Goal: Task Accomplishment & Management: Complete application form

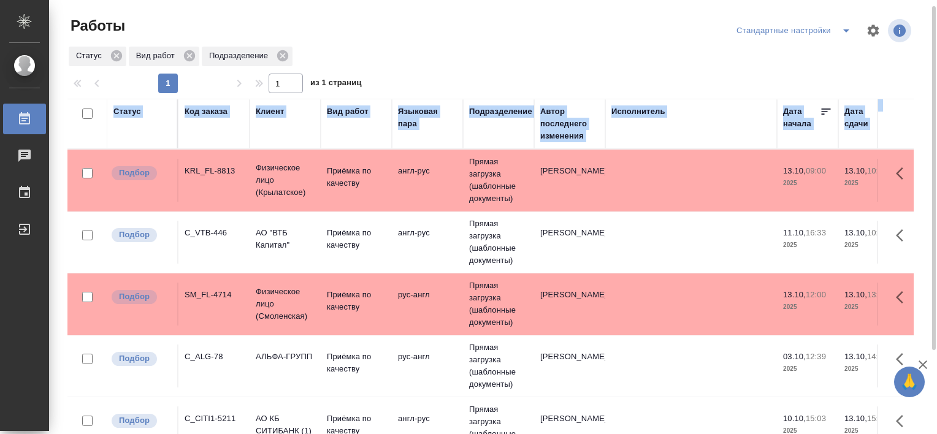
scroll to position [51, 0]
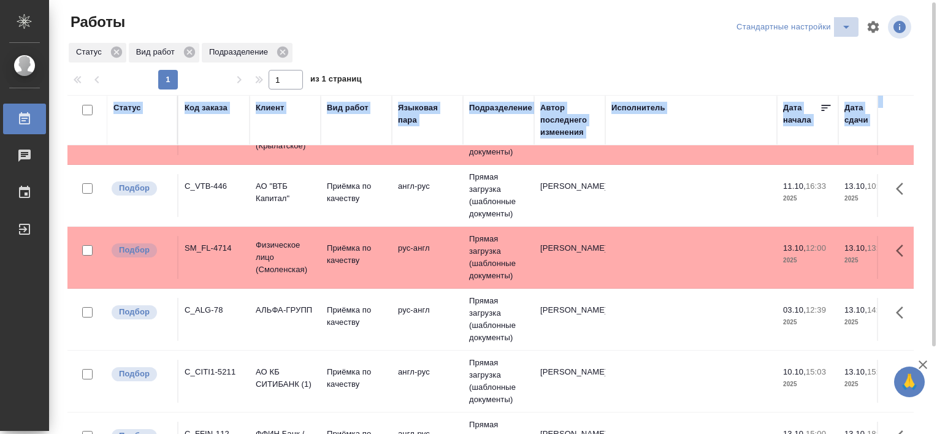
click at [845, 28] on icon "split button" at bounding box center [846, 27] width 15 height 15
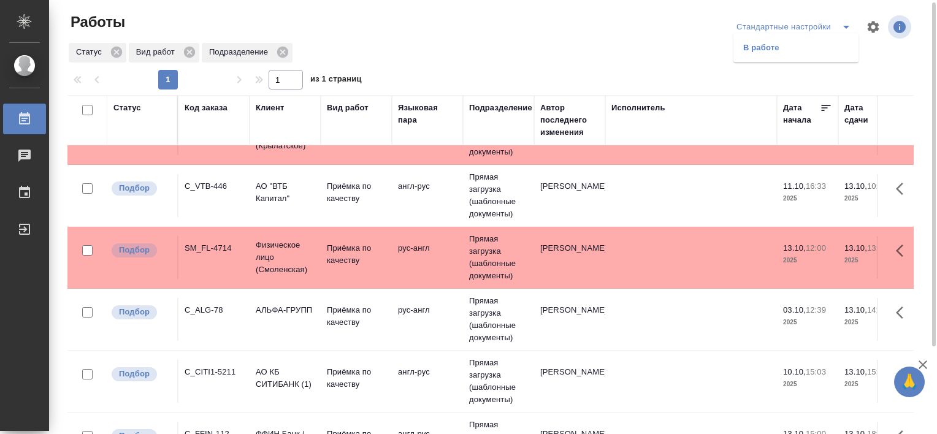
click at [778, 58] on ul "В работе" at bounding box center [795, 47] width 125 height 29
click at [768, 43] on li "В работе" at bounding box center [795, 48] width 125 height 20
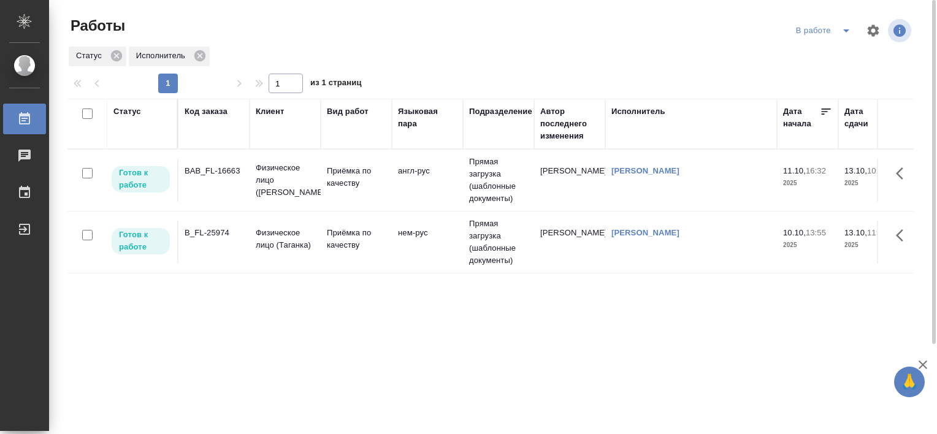
click at [196, 228] on div "B_FL-25974" at bounding box center [214, 233] width 59 height 12
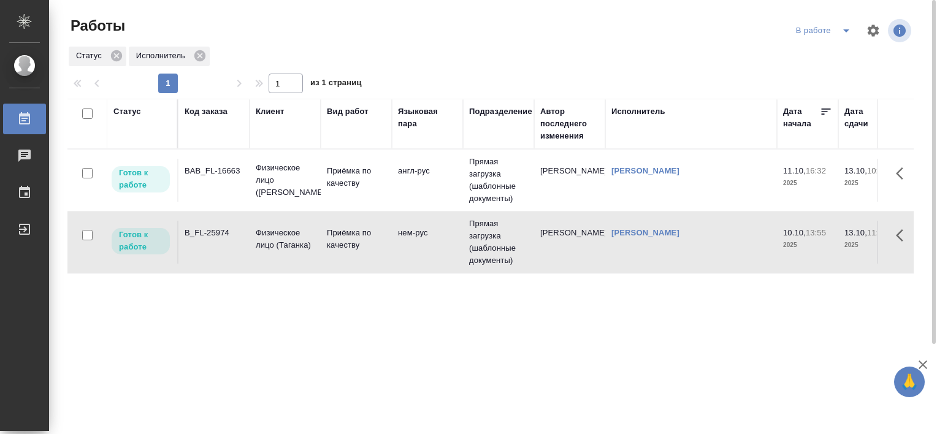
click at [196, 228] on div "B_FL-25974" at bounding box center [214, 233] width 59 height 12
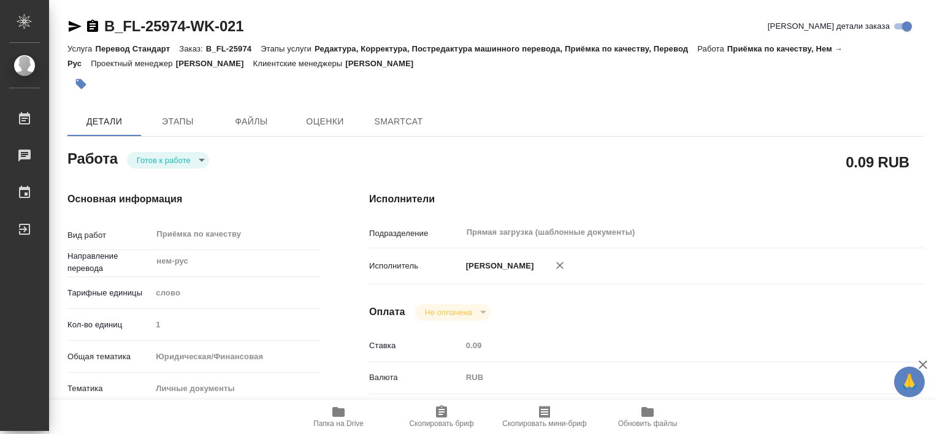
type textarea "x"
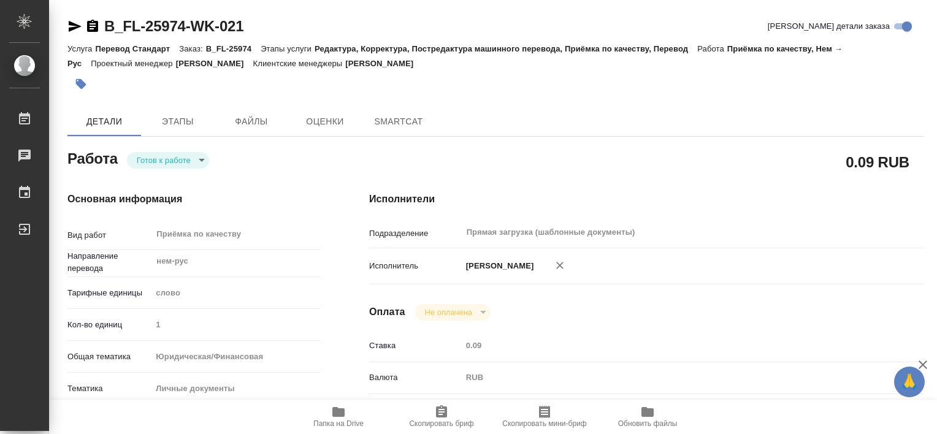
type textarea "x"
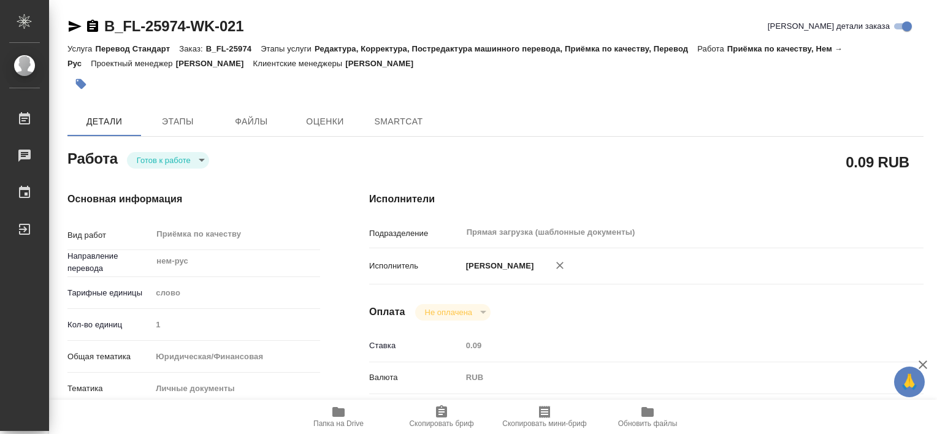
type textarea "x"
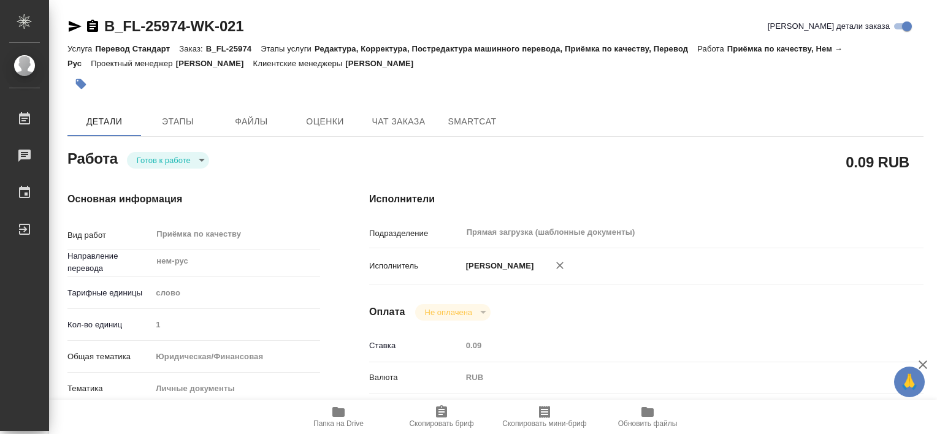
type textarea "x"
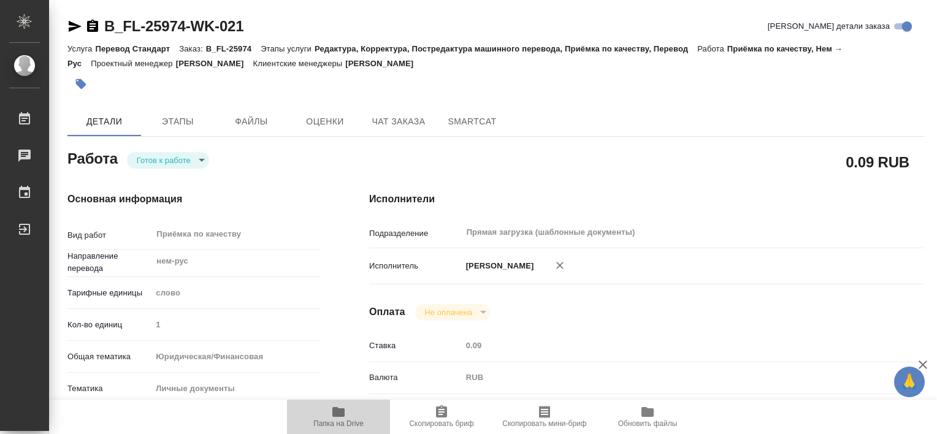
click at [333, 410] on icon "button" at bounding box center [338, 412] width 12 height 10
type textarea "x"
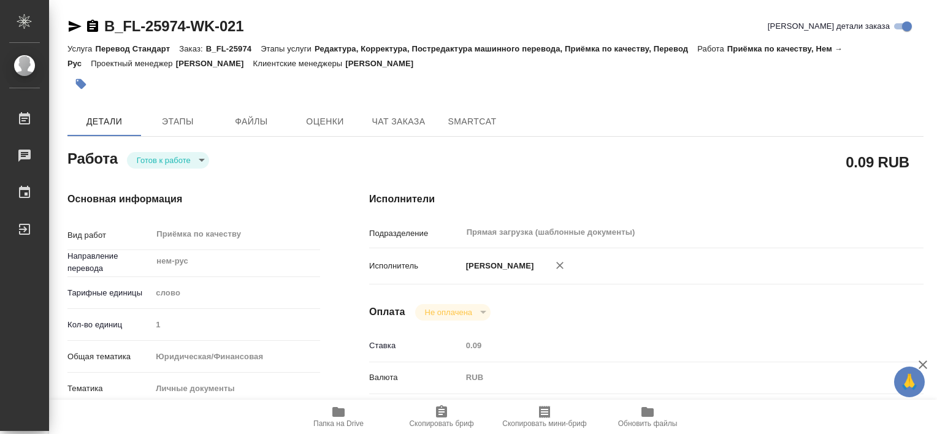
type textarea "x"
